Goal: Information Seeking & Learning: Learn about a topic

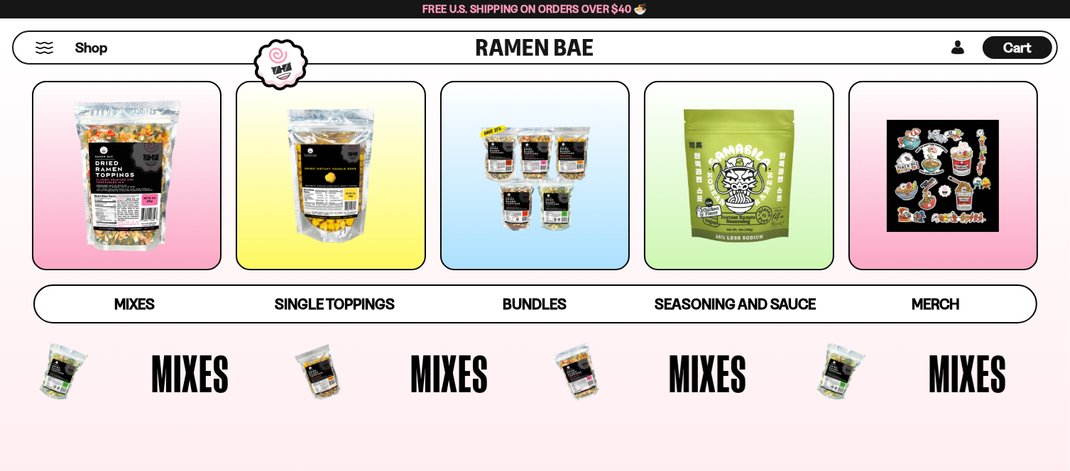
scroll to position [213, 0]
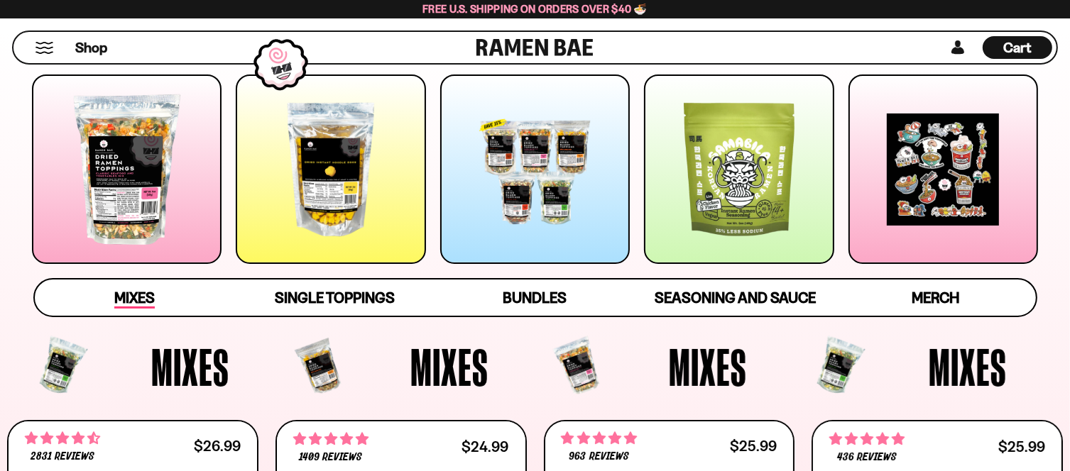
click at [124, 297] on span "Mixes" at bounding box center [134, 299] width 40 height 20
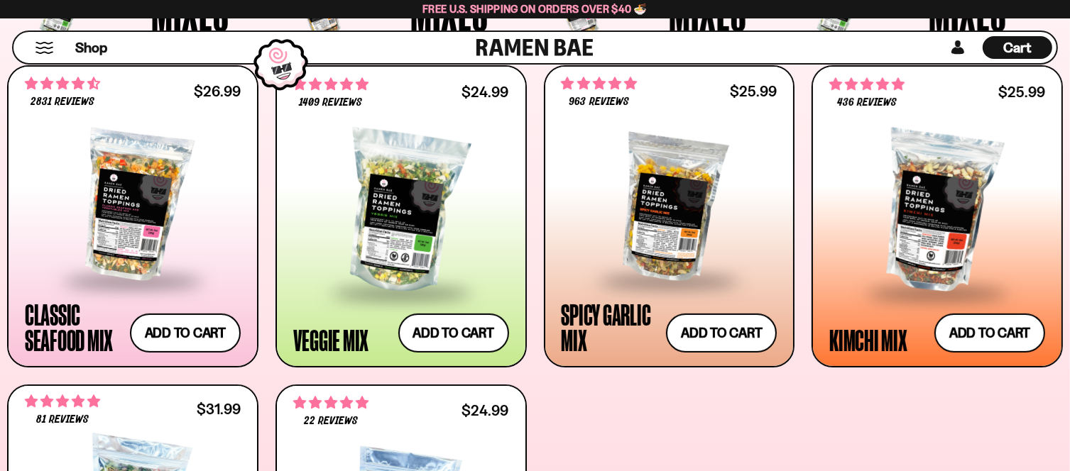
scroll to position [619, 0]
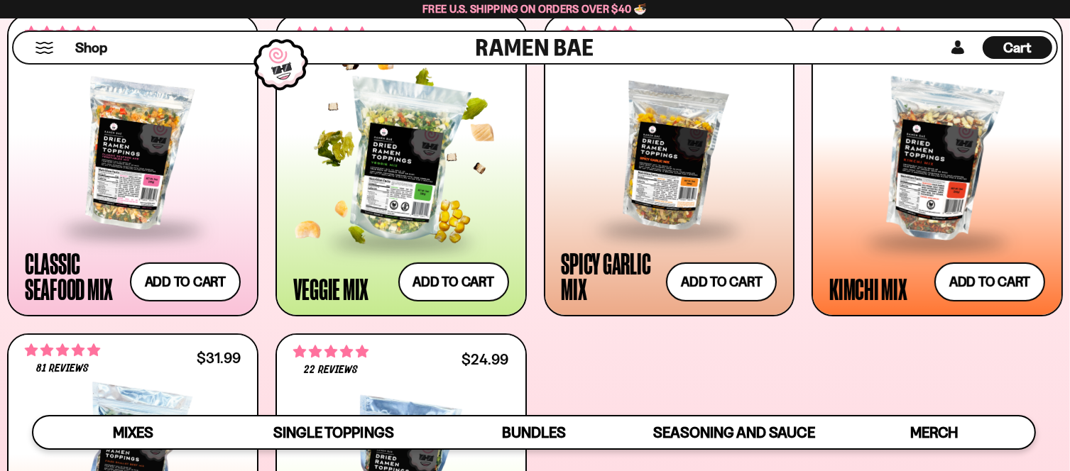
click at [387, 172] on div at bounding box center [401, 161] width 216 height 158
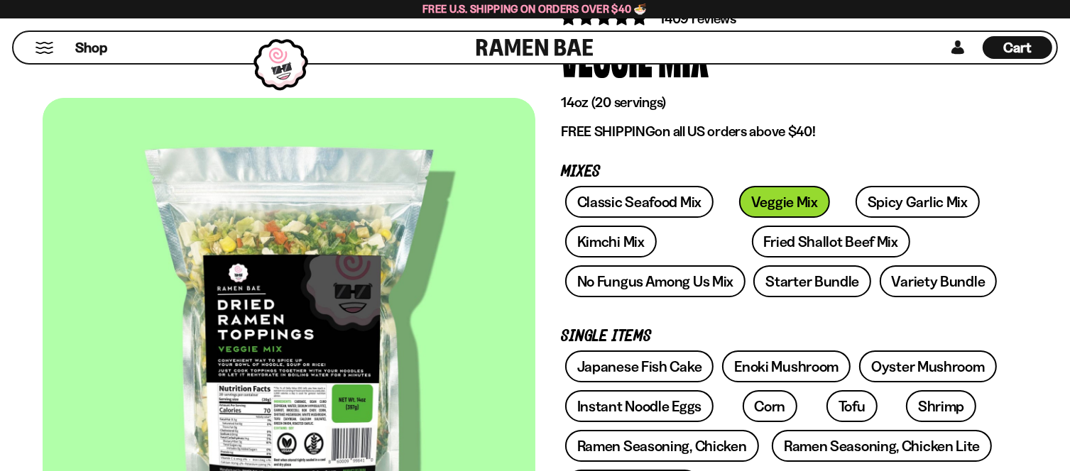
scroll to position [213, 0]
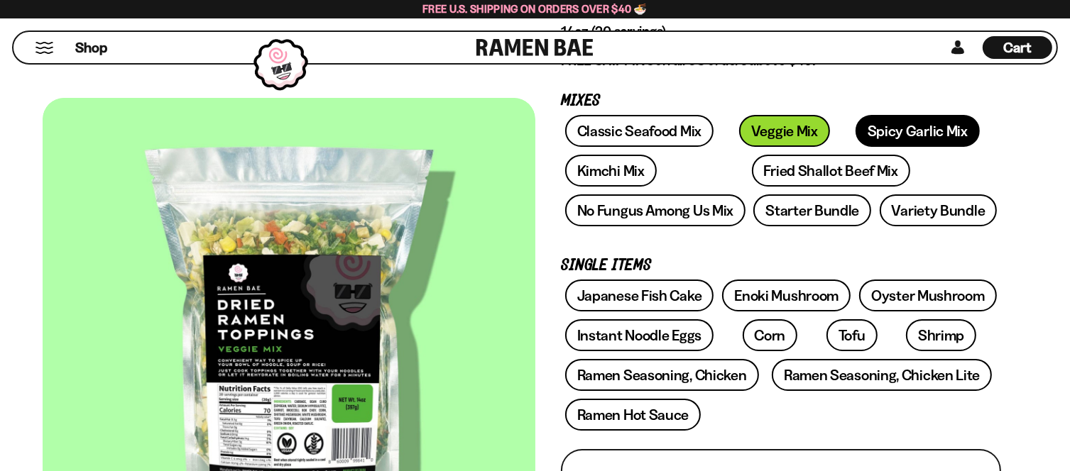
click at [855, 127] on link "Spicy Garlic Mix" at bounding box center [917, 131] width 124 height 32
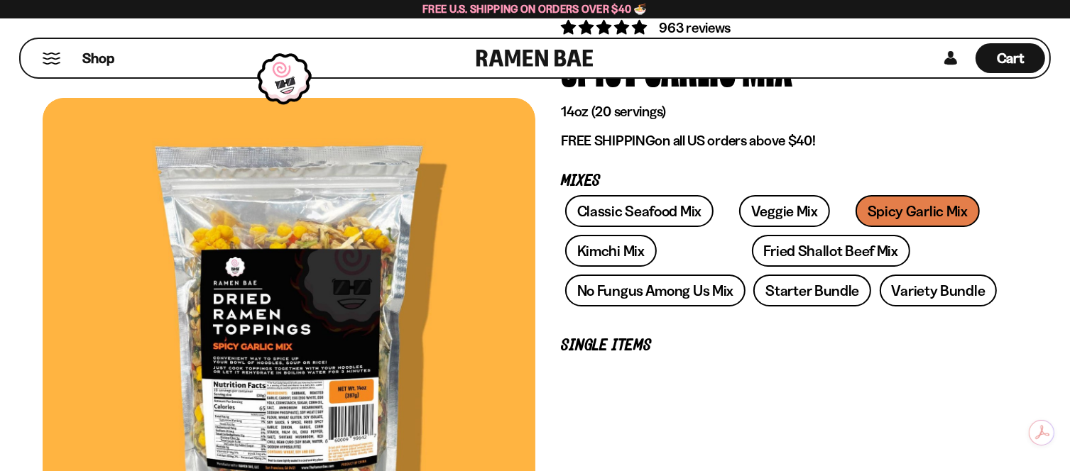
scroll to position [142, 0]
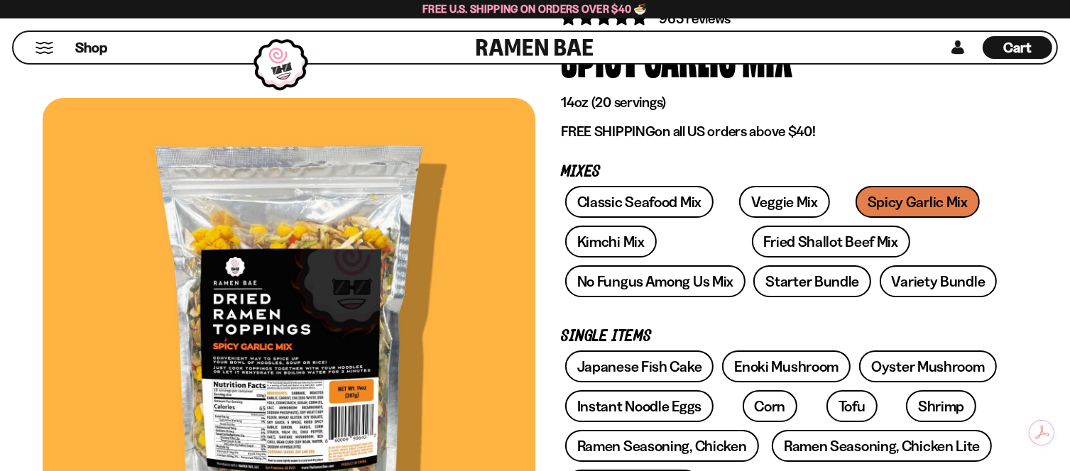
click at [241, 434] on div at bounding box center [289, 340] width 493 height 485
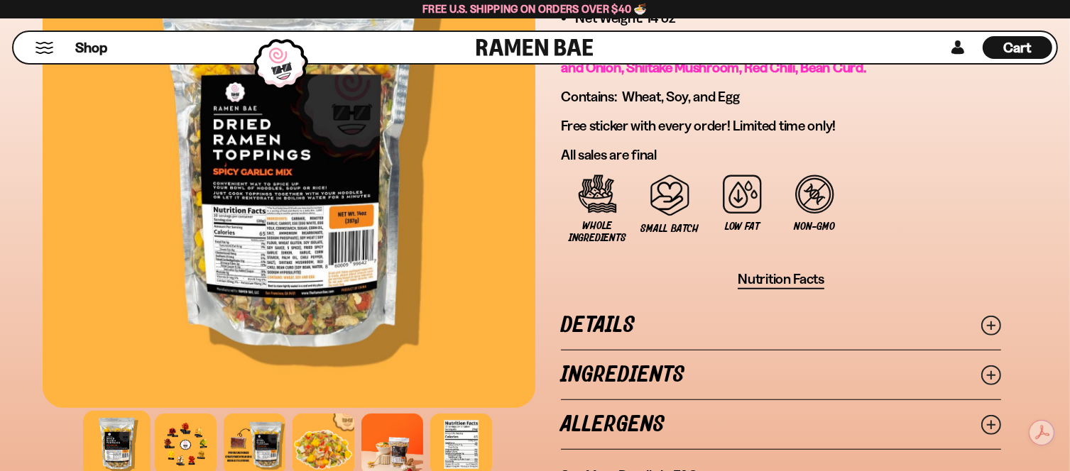
scroll to position [994, 0]
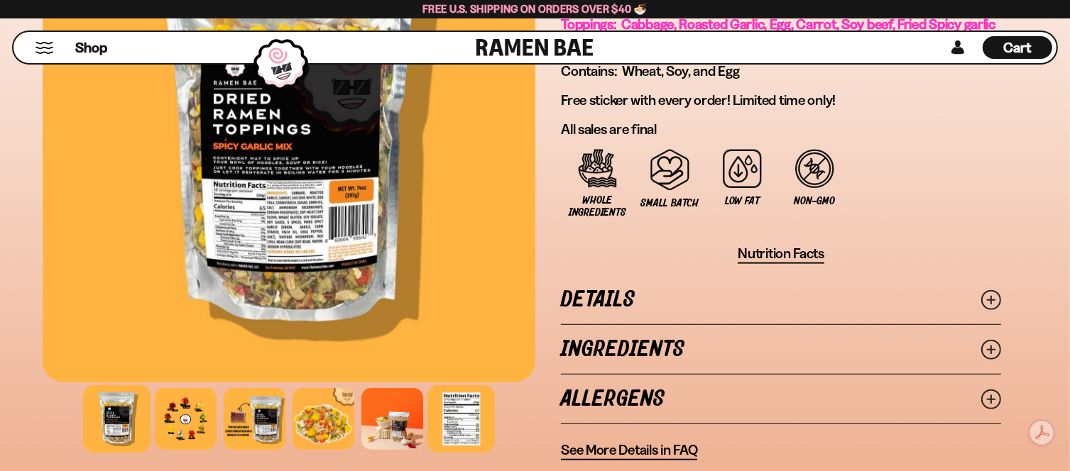
click at [459, 406] on div at bounding box center [460, 418] width 67 height 67
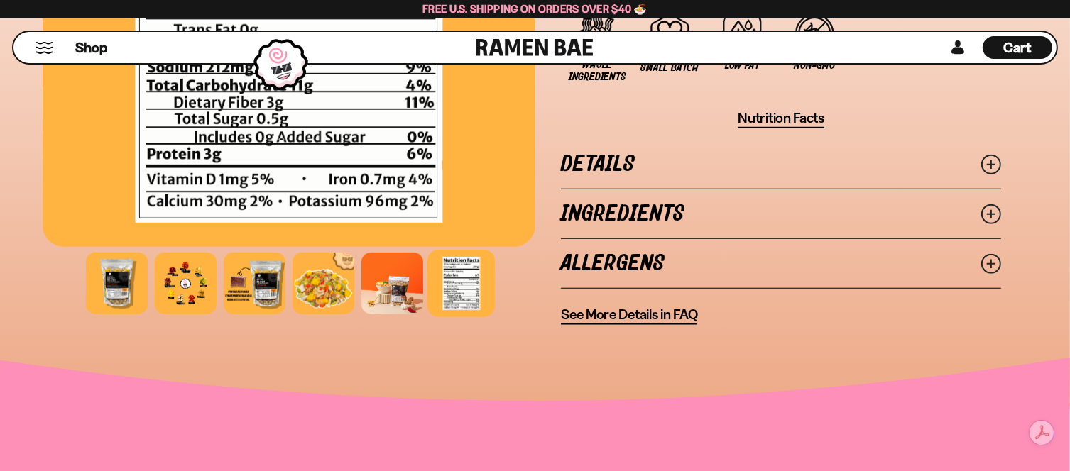
scroll to position [1136, 0]
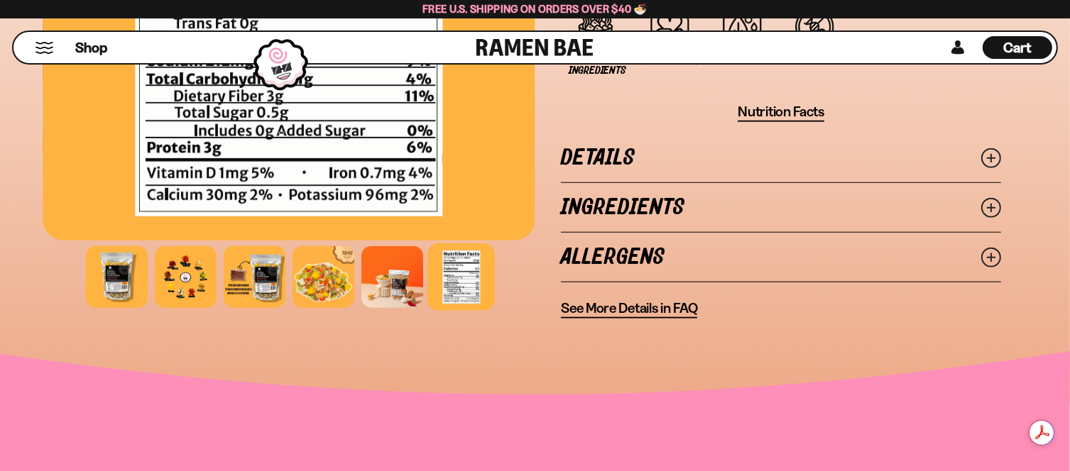
click at [990, 198] on icon at bounding box center [991, 208] width 20 height 20
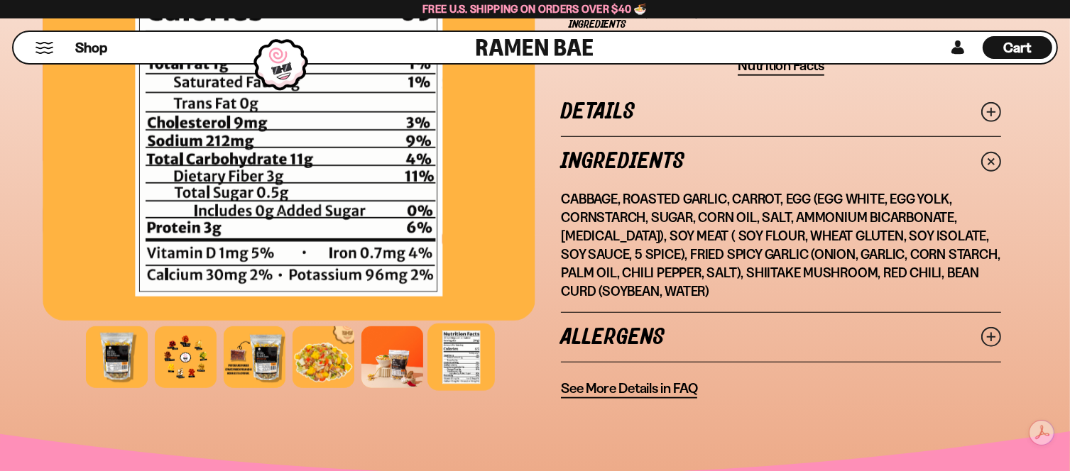
scroll to position [1207, 0]
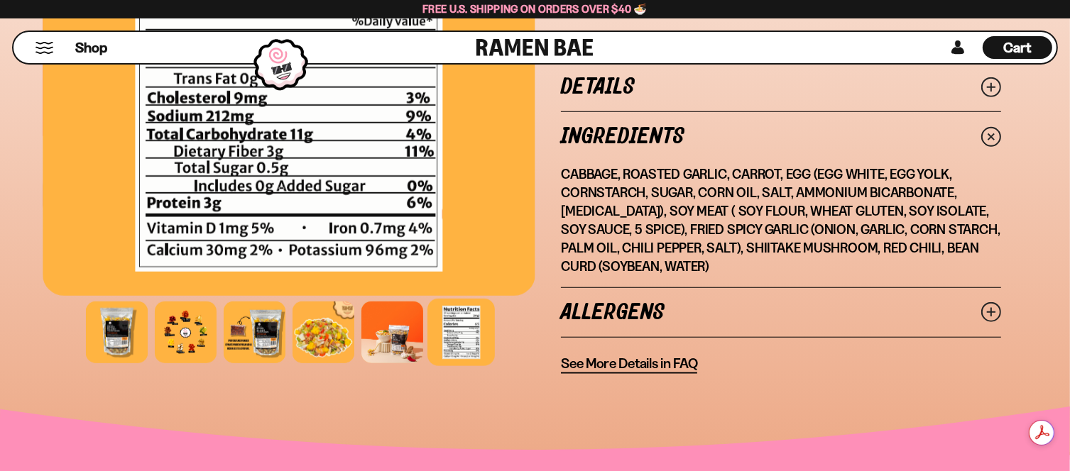
click at [990, 79] on icon at bounding box center [991, 87] width 20 height 20
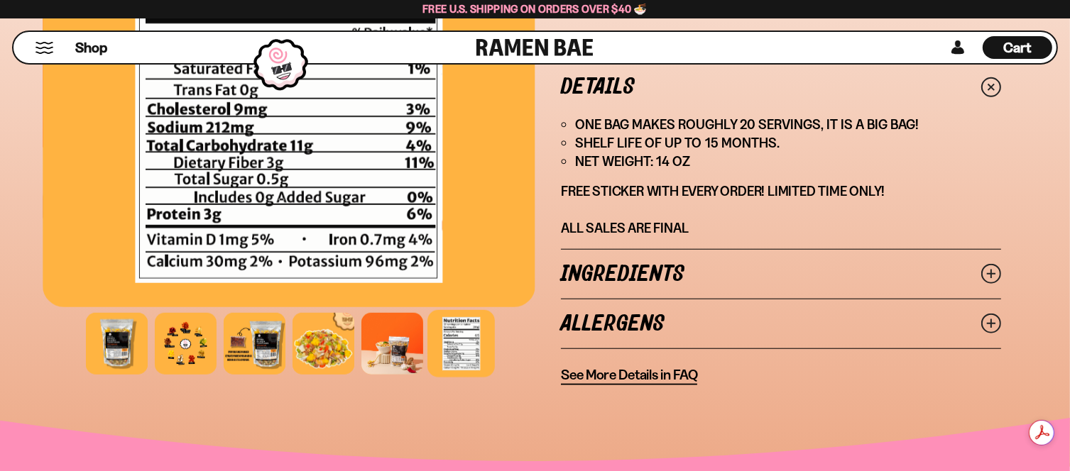
click at [620, 369] on span "See More Details in FAQ" at bounding box center [629, 375] width 136 height 18
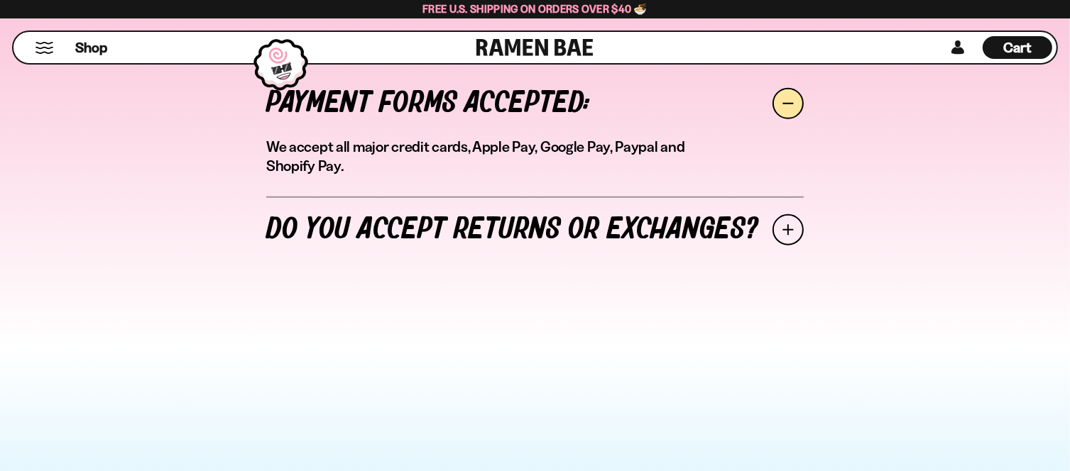
scroll to position [1207, 0]
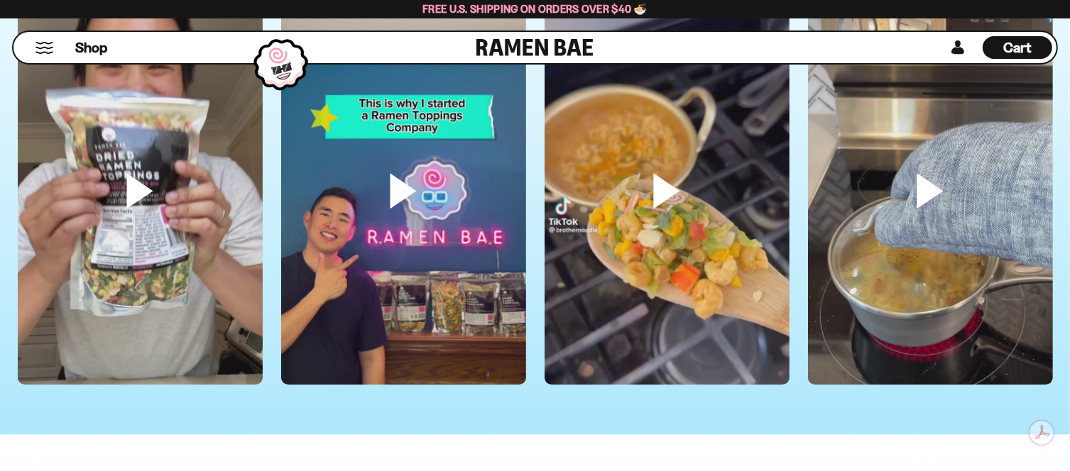
scroll to position [3692, 0]
